Goal: Communication & Community: Answer question/provide support

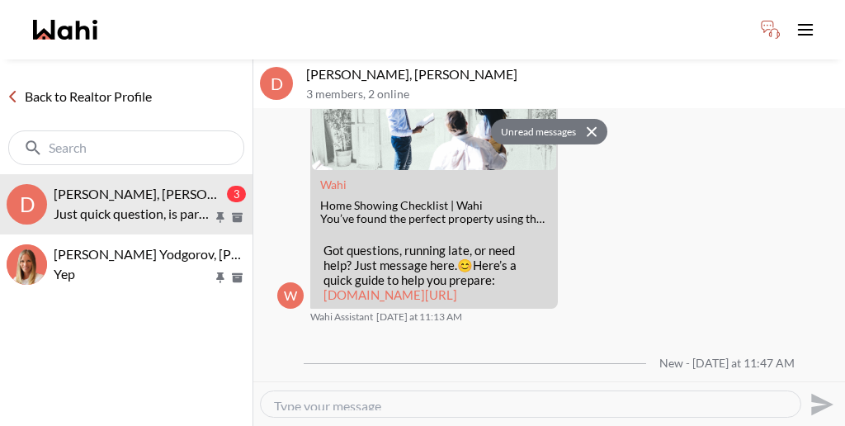
scroll to position [516, 0]
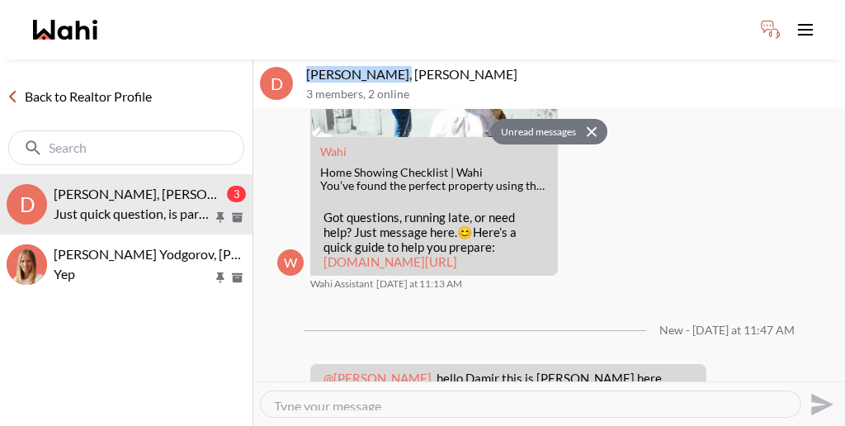
drag, startPoint x: 371, startPoint y: 59, endPoint x: 300, endPoint y: 56, distance: 71.0
click at [300, 59] on div "D Damir Yodgorov, Paul, Michelle 3 members , 2 online" at bounding box center [549, 84] width 592 height 50
copy p "Damir Yodgorov"
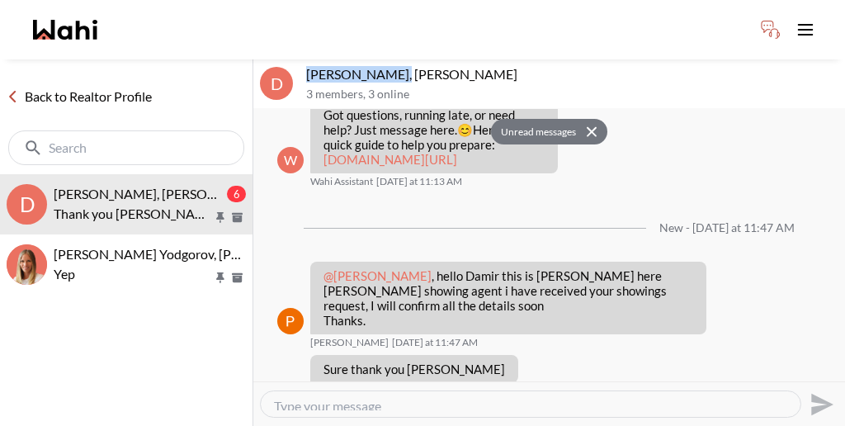
scroll to position [660, 0]
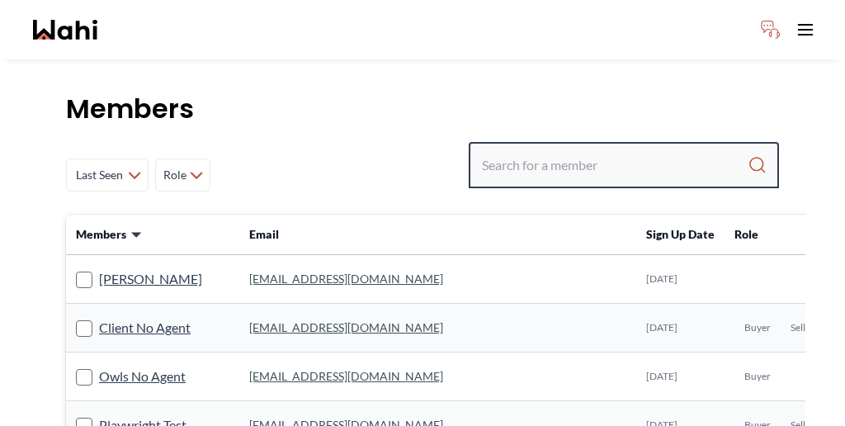
click at [598, 150] on input "Search input" at bounding box center [615, 165] width 266 height 30
paste input "Tigran Arustamyan"
type input "Tigran Arustamyan"
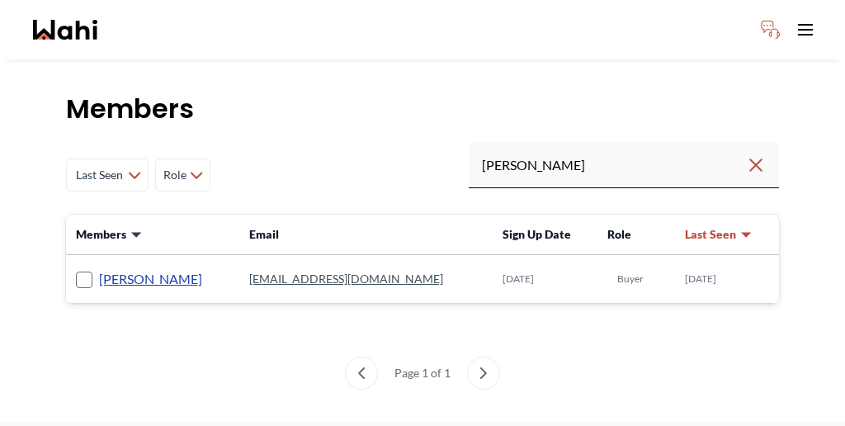
click at [148, 268] on link "[PERSON_NAME]" at bounding box center [150, 278] width 103 height 21
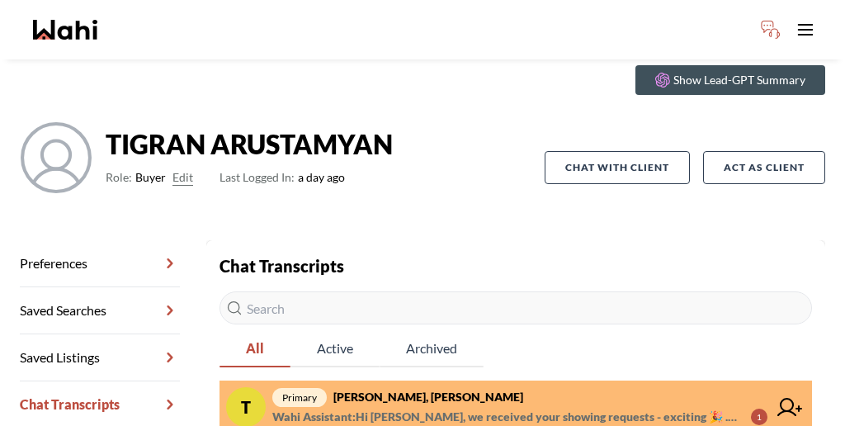
click at [424, 407] on span "Wahi Assistant : Hi Tigran, we received your showing requests - exciting 🎉 . We…" at bounding box center [505, 417] width 466 height 20
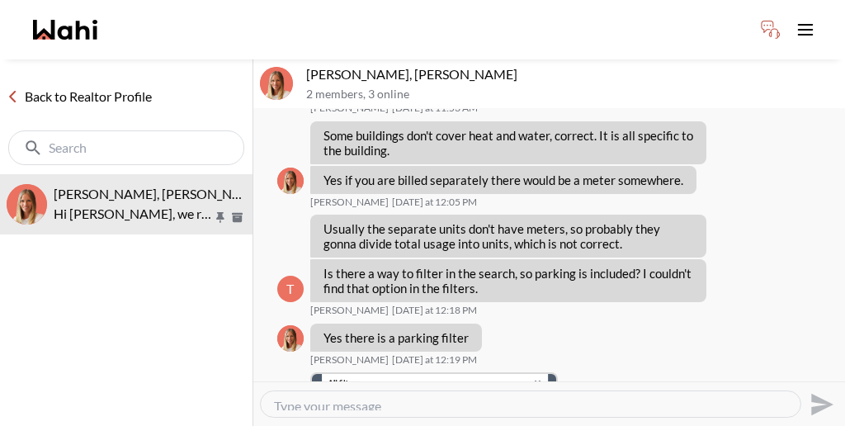
scroll to position [1436, 0]
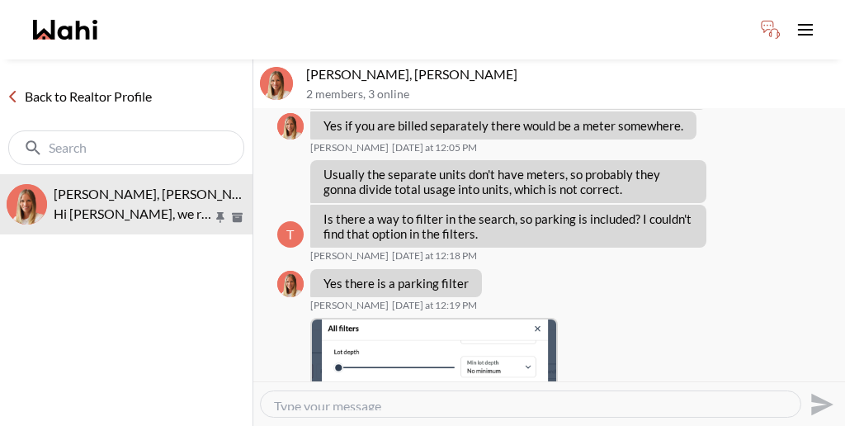
click at [439, 396] on div at bounding box center [531, 404] width 540 height 26
click at [418, 398] on textarea "Type your message" at bounding box center [530, 404] width 513 height 12
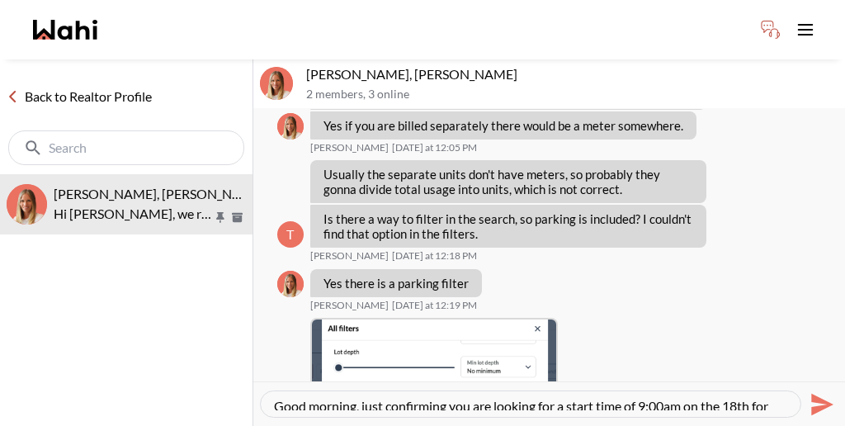
drag, startPoint x: 718, startPoint y: 388, endPoint x: 229, endPoint y: 382, distance: 488.7
click at [229, 385] on div "Back to Realtor Profile TIGRAN ARUSTAMYAN, Michelle Hi Tigran, we received your…" at bounding box center [422, 242] width 845 height 366
paste textarea "a.m."
type textarea "Good morning, just confirming you are looking for a start time of 9:00 a.m. on …"
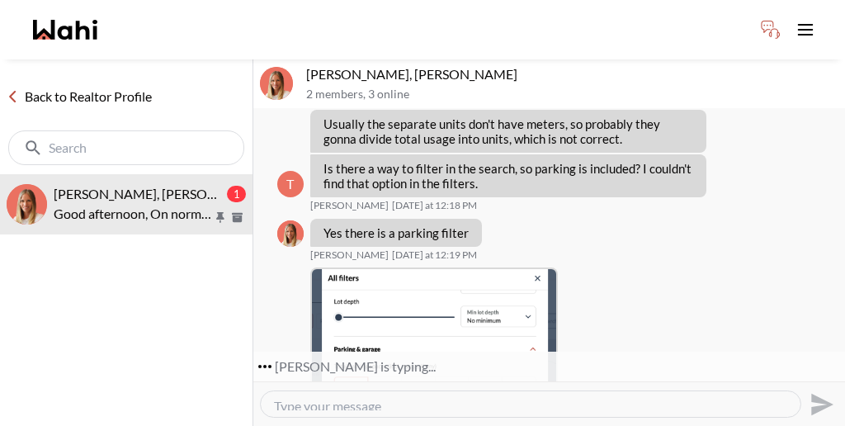
scroll to position [1568, 0]
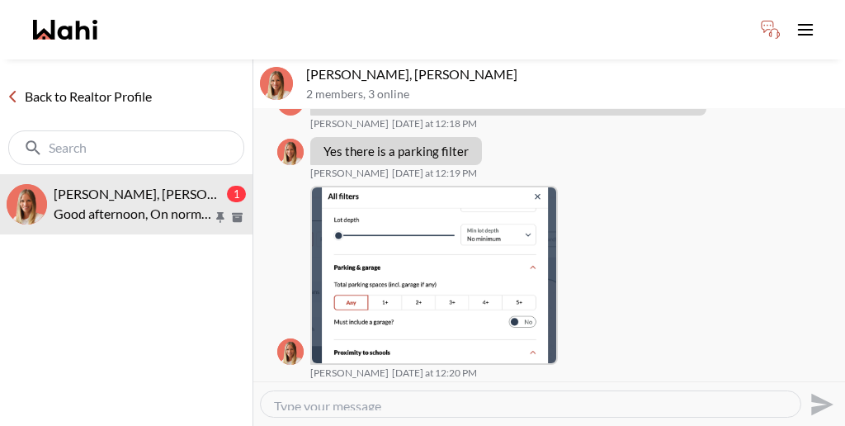
click at [527, 385] on div "Send" at bounding box center [549, 403] width 579 height 37
click at [517, 398] on textarea "Type your message" at bounding box center [530, 404] width 513 height 12
click at [522, 398] on textarea "Type your message" at bounding box center [530, 404] width 513 height 12
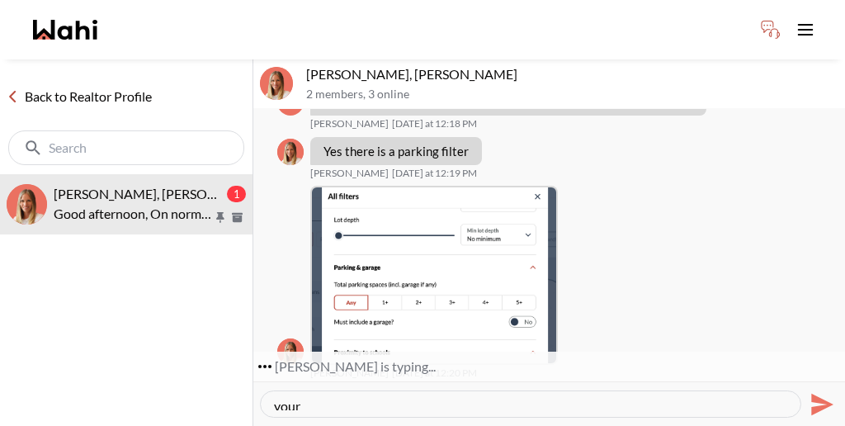
scroll to position [1596, 0]
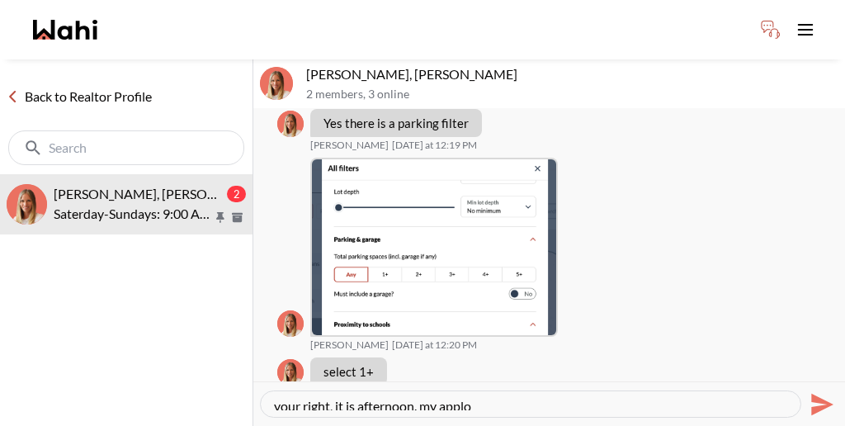
drag, startPoint x: 425, startPoint y: 390, endPoint x: 257, endPoint y: 386, distance: 168.4
click at [257, 386] on div "your right, it is afternoon. my applo Send" at bounding box center [549, 403] width 592 height 45
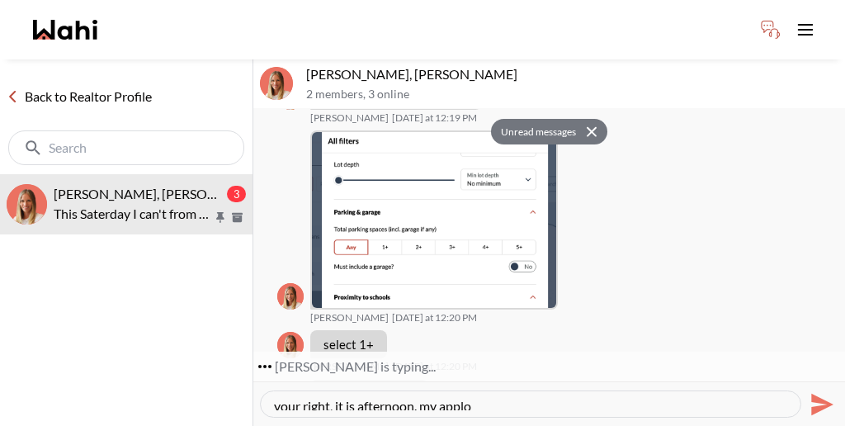
click at [441, 398] on textarea "your right, it is afternoon. my applo" at bounding box center [530, 404] width 513 height 12
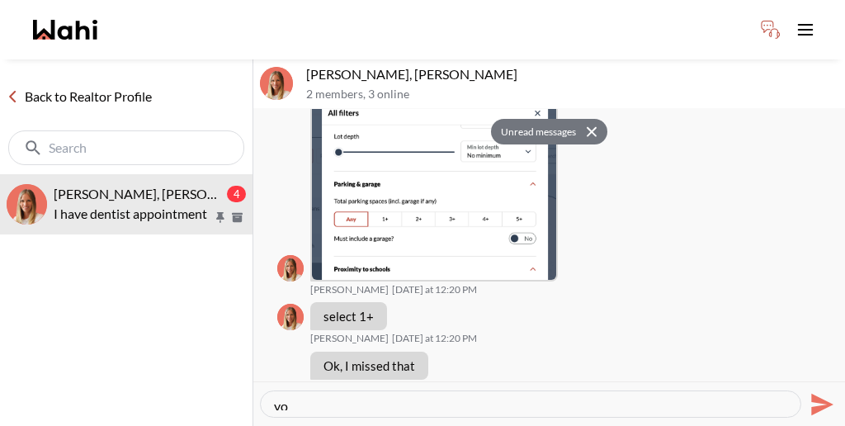
type textarea "y"
drag, startPoint x: 324, startPoint y: 385, endPoint x: 251, endPoint y: 374, distance: 73.4
click at [251, 378] on div "Back to Realtor Profile TIGRAN ARUSTAMYAN, Michelle 4 I have dentist appointmen…" at bounding box center [422, 242] width 845 height 366
type textarea "no worries,"
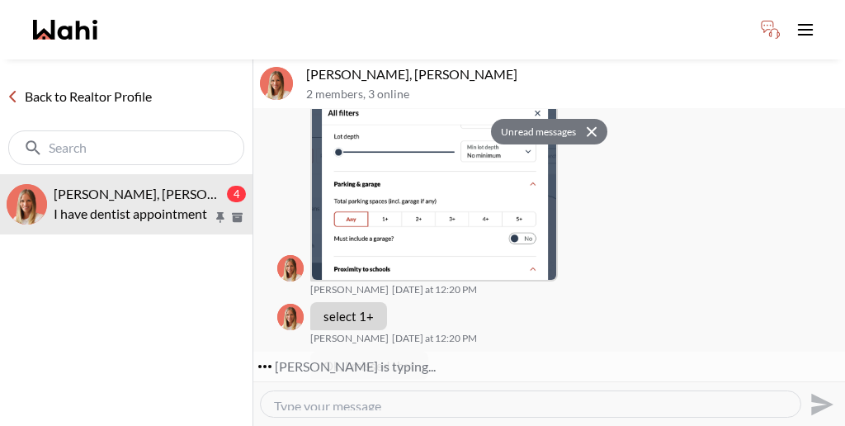
click at [586, 126] on icon at bounding box center [592, 131] width 12 height 11
click at [552, 119] on button "Unread messages" at bounding box center [536, 132] width 90 height 26
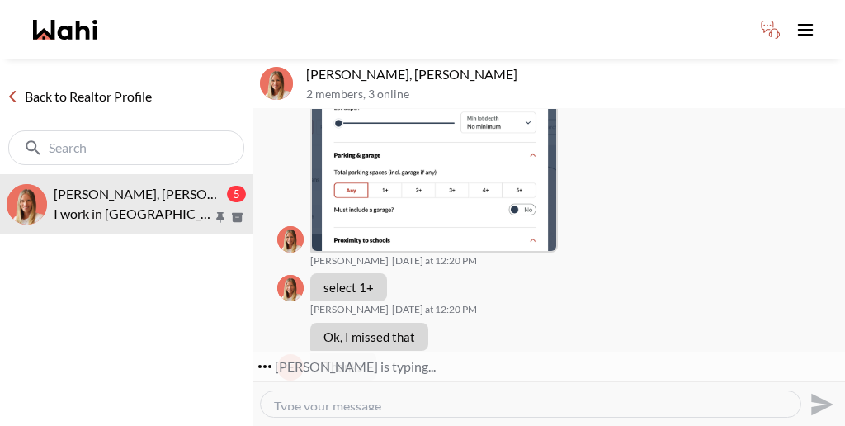
scroll to position [1725, 0]
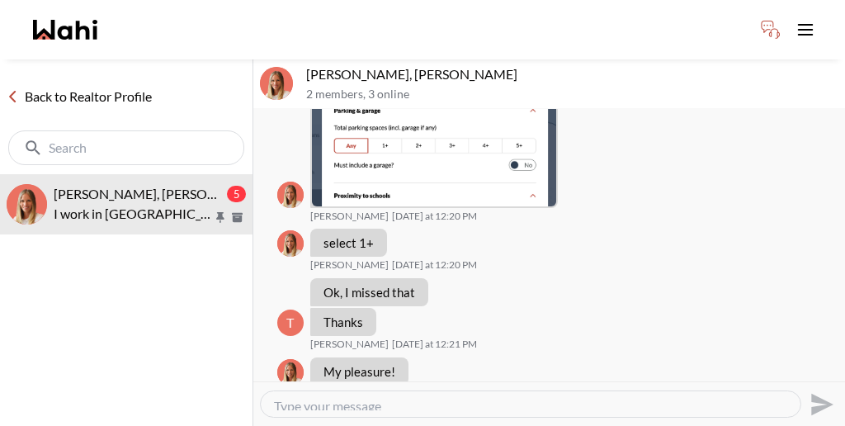
click at [589, 398] on textarea "Type your message" at bounding box center [530, 404] width 513 height 12
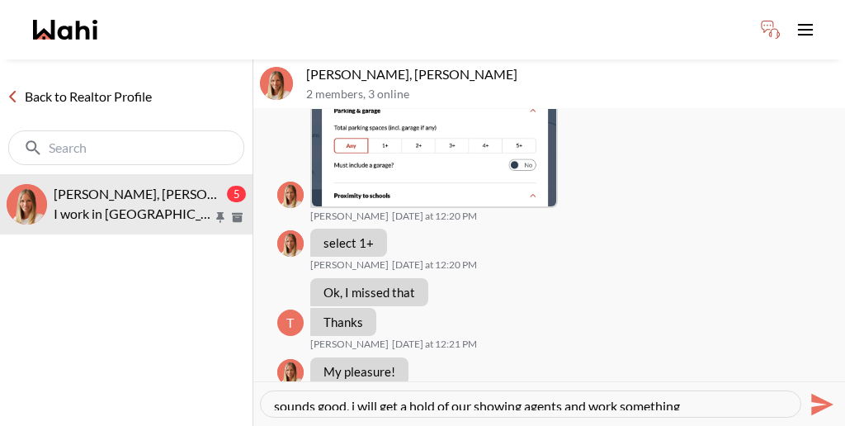
click at [619, 400] on div "sounds good, i will get a hold of our showing agents and work something" at bounding box center [531, 404] width 540 height 26
click at [580, 385] on div "sounds good, i will get a hold of our showing agents and work something Send" at bounding box center [549, 403] width 579 height 37
drag, startPoint x: 590, startPoint y: 393, endPoint x: 206, endPoint y: 385, distance: 383.9
click at [206, 386] on div "Back to Realtor Profile TIGRAN ARUSTAMYAN, Michelle 5 I work in Oakville, so us…" at bounding box center [422, 242] width 845 height 366
paste textarea "You're right, it is afternoon. My apologies. I will get a hold of our showing a…"
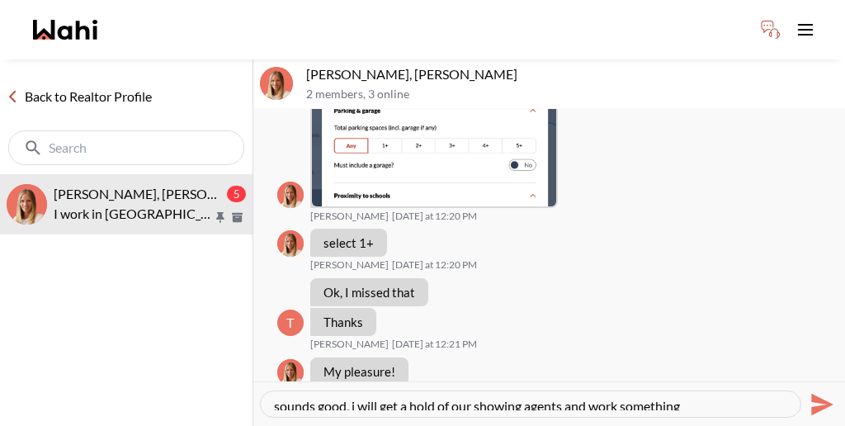
type textarea "You're right, it is afternoon. My apologies. I will get a hold of our showing a…"
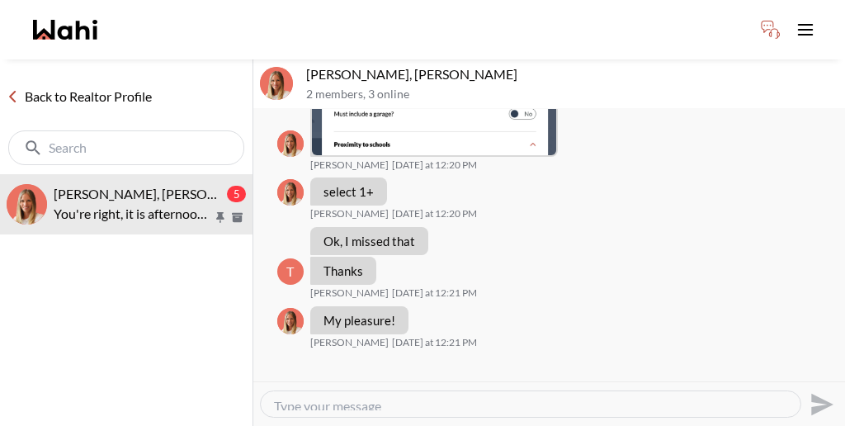
scroll to position [1773, 0]
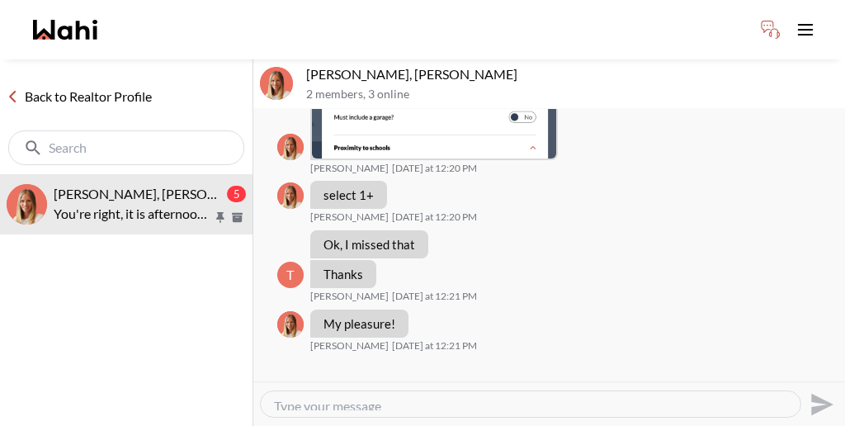
drag, startPoint x: 489, startPoint y: 218, endPoint x: 313, endPoint y: 187, distance: 178.4
copy ul "Saterday-Sundays: 9:00 AM- 20:00 PM TIGRAN ARUSTAMYAN Today at 12:16 PM T This …"
click at [522, 398] on textarea "Type your message" at bounding box center [530, 404] width 513 height 12
click at [333, 398] on textarea "Type your message" at bounding box center [530, 404] width 513 height 12
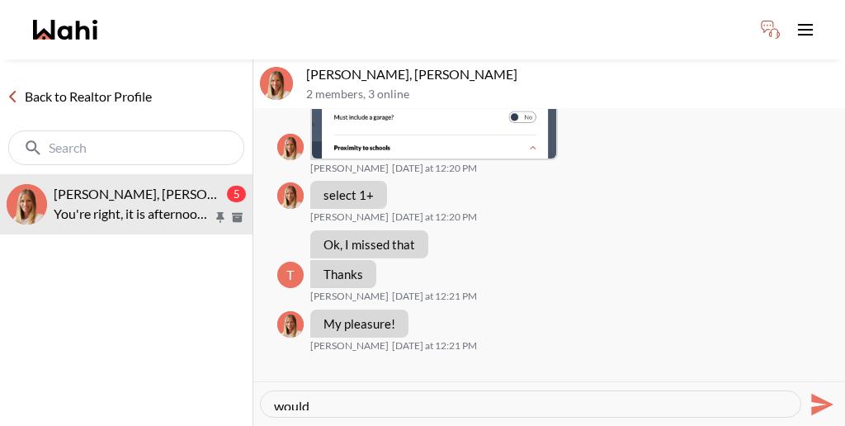
paste textarea "Monday 22 at 6:30 pm"
click at [334, 398] on textarea "would Monday 22 at 6:30 pm work for you?" at bounding box center [530, 404] width 513 height 12
type textarea "would [DATE] the 22 at 6:30 pm work for you?"
click at [820, 391] on icon "Send" at bounding box center [820, 404] width 26 height 26
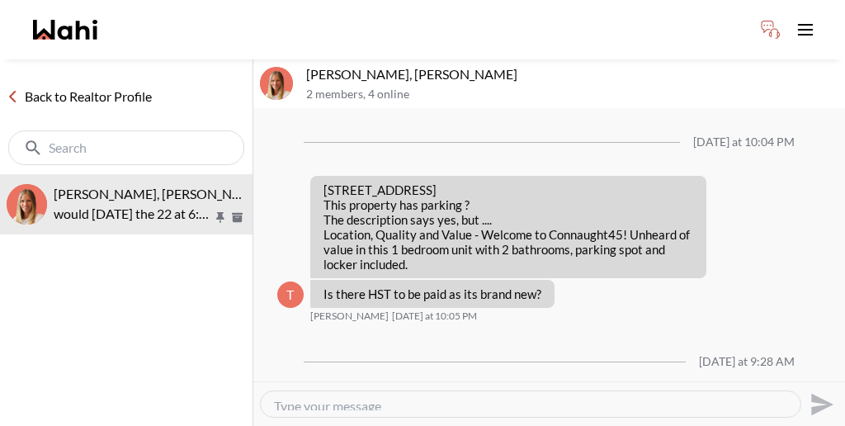
scroll to position [1071, 0]
